Goal: Transaction & Acquisition: Obtain resource

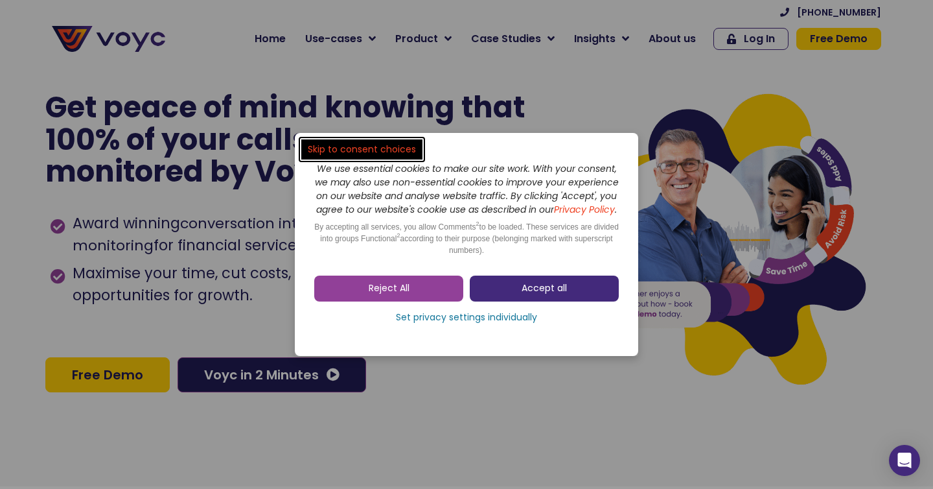
click at [536, 291] on span "Accept all" at bounding box center [544, 288] width 45 height 13
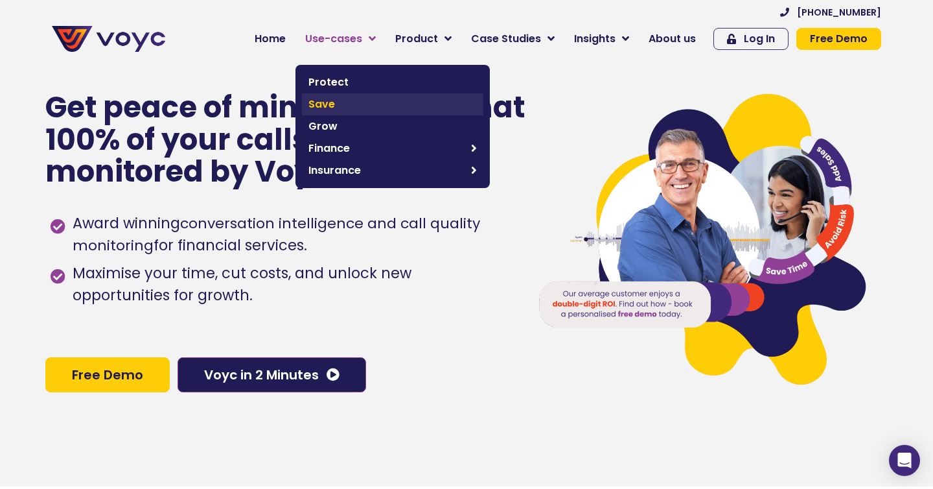
click at [351, 102] on span "Save" at bounding box center [392, 105] width 169 height 16
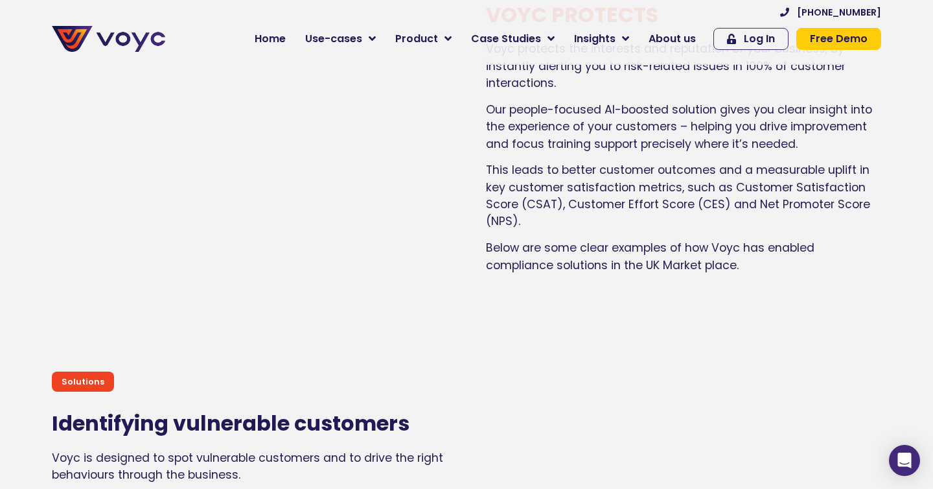
scroll to position [559, 0]
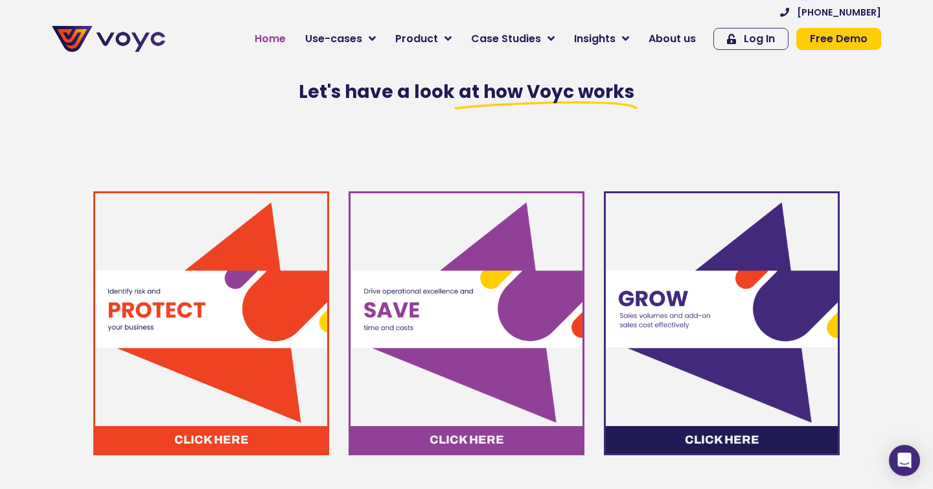
click at [272, 40] on span "Home" at bounding box center [270, 39] width 31 height 16
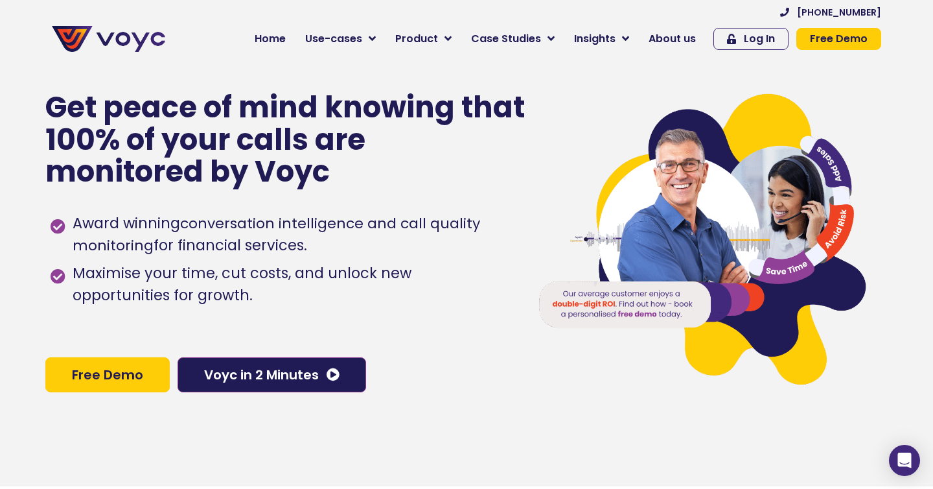
drag, startPoint x: 170, startPoint y: 234, endPoint x: 313, endPoint y: 241, distance: 143.4
click at [313, 241] on span "Award winning conversation intelligence and call quality monitoring for financi…" at bounding box center [290, 235] width 443 height 44
click at [277, 314] on div "Award winning conversation intelligence and call quality monitoring for financi…" at bounding box center [281, 272] width 461 height 133
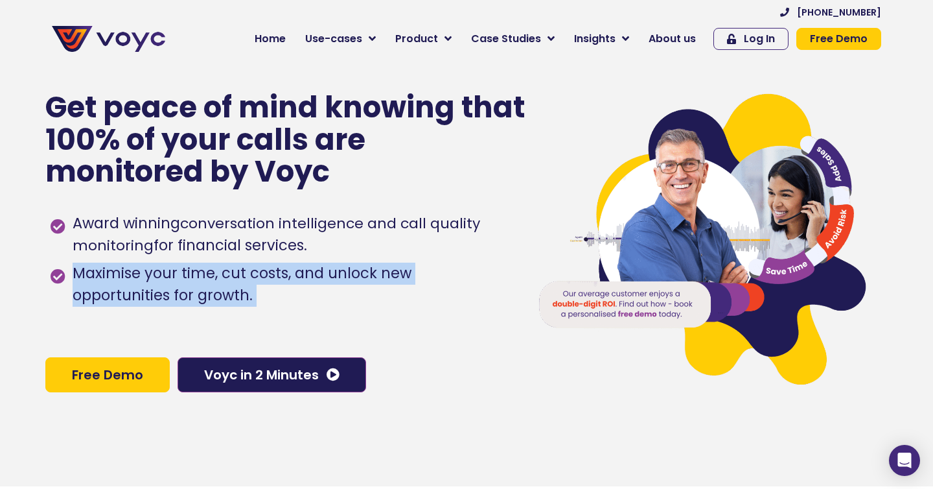
drag, startPoint x: 186, startPoint y: 303, endPoint x: 63, endPoint y: 269, distance: 127.8
click at [63, 269] on div "Award winning conversation intelligence and call quality monitoring for financi…" at bounding box center [281, 272] width 461 height 133
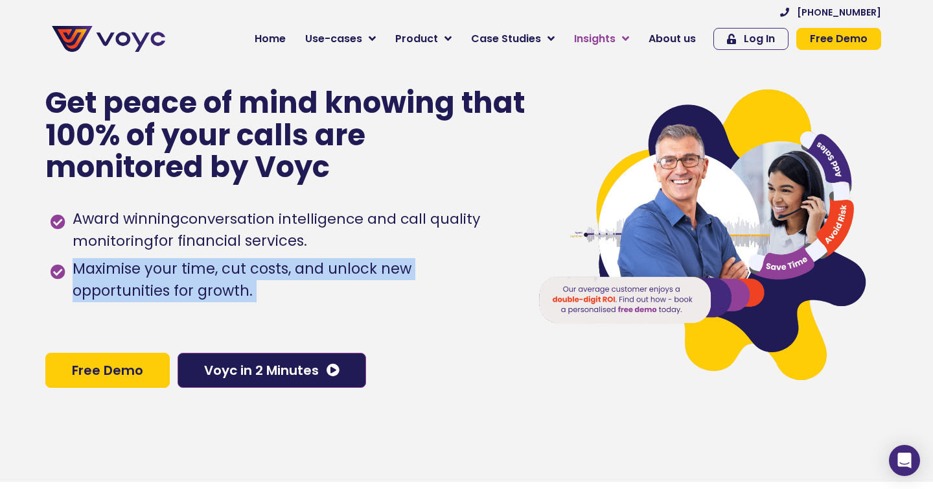
click at [606, 36] on span "Insights" at bounding box center [594, 39] width 41 height 16
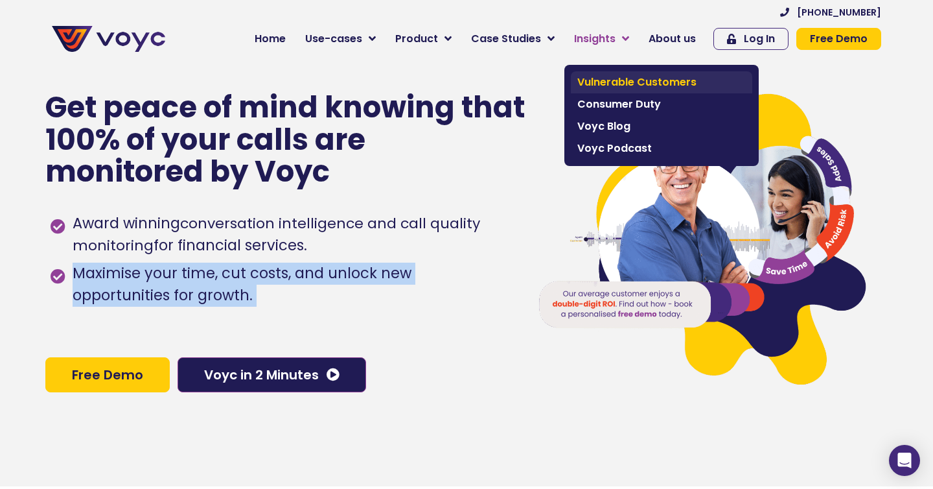
click at [674, 82] on span "Vulnerable Customers" at bounding box center [661, 83] width 169 height 16
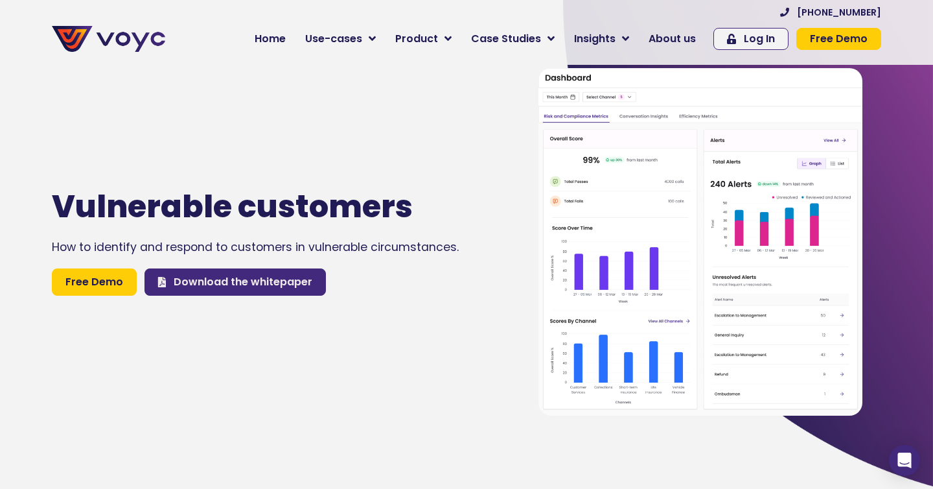
click at [226, 282] on span "Download the whitepaper" at bounding box center [243, 282] width 139 height 16
